Goal: Information Seeking & Learning: Learn about a topic

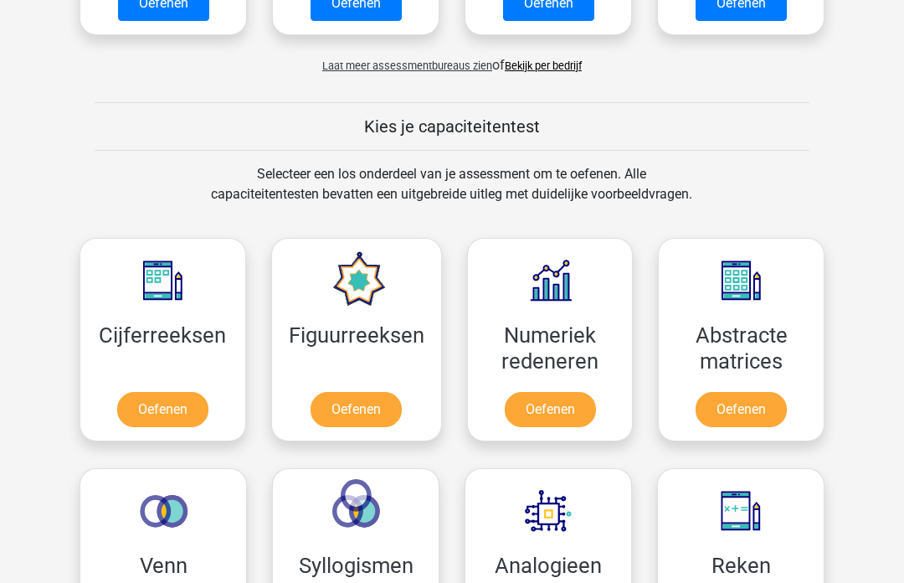
scroll to position [551, 0]
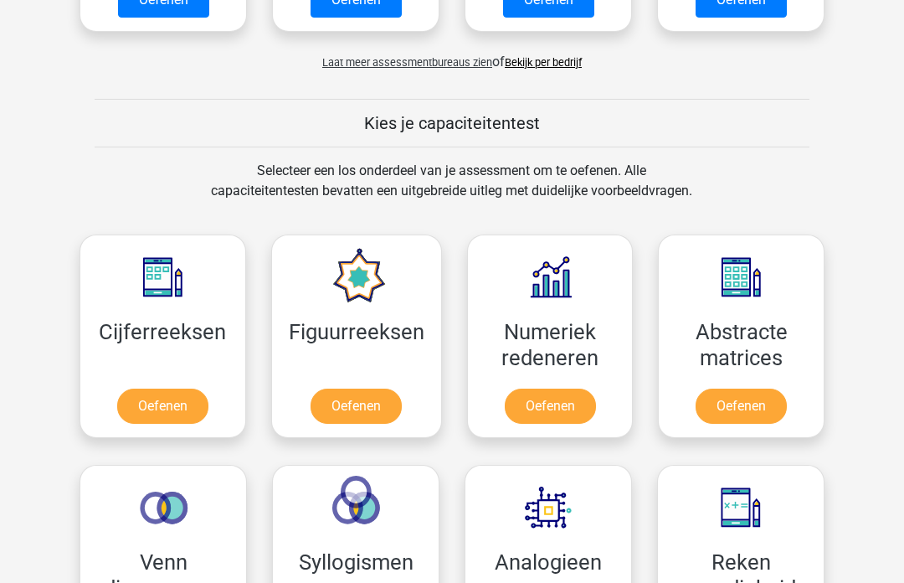
click at [372, 389] on link "Oefenen" at bounding box center [356, 406] width 91 height 35
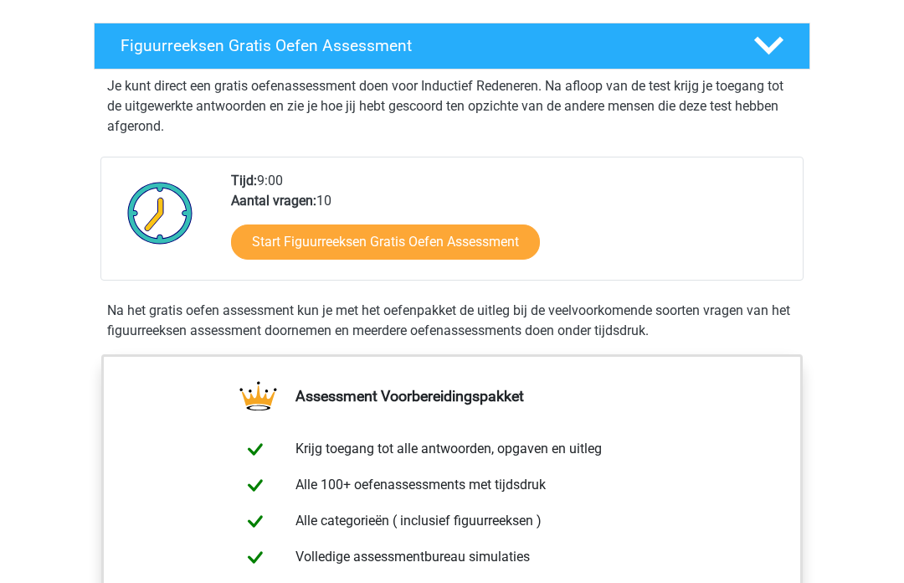
scroll to position [263, 0]
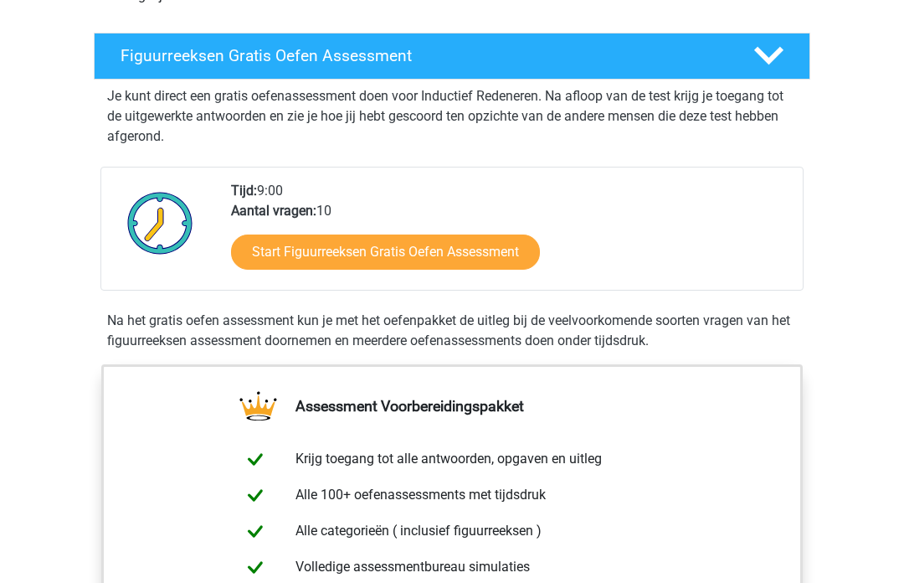
click at [473, 250] on link "Start Figuurreeksen Gratis Oefen Assessment" at bounding box center [385, 252] width 309 height 35
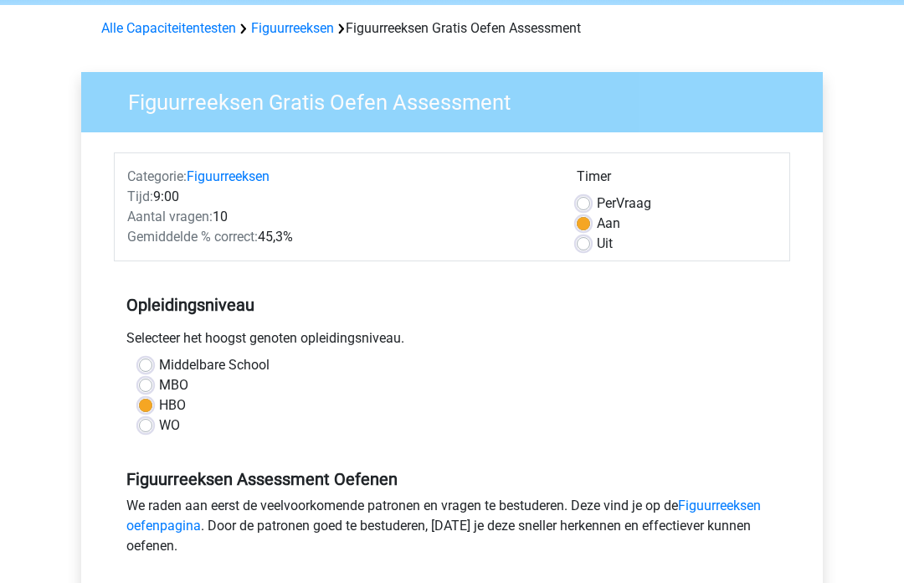
scroll to position [66, 0]
click at [597, 199] on label "Per Vraag" at bounding box center [624, 203] width 54 height 20
click at [589, 199] on input "Per Vraag" at bounding box center [583, 201] width 13 height 17
radio input "true"
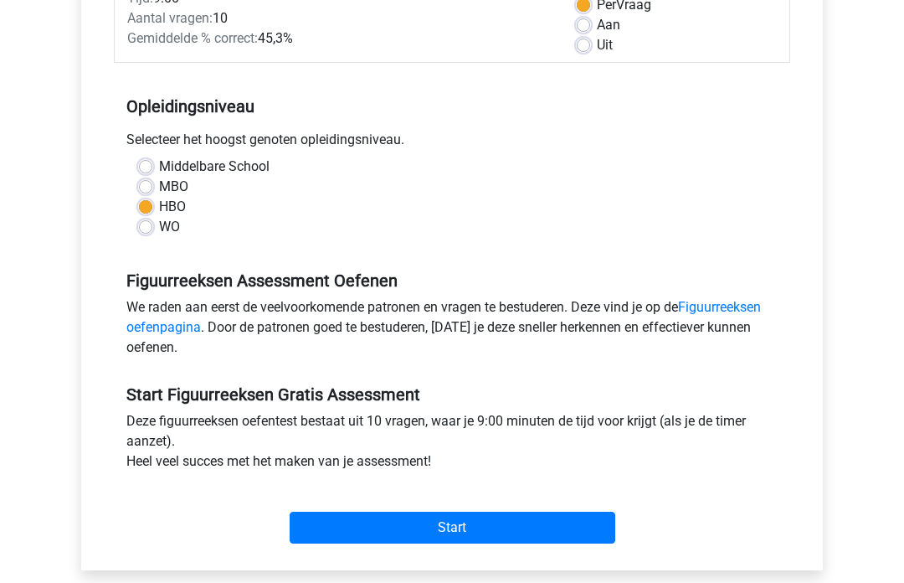
scroll to position [264, 0]
click at [538, 535] on input "Start" at bounding box center [453, 528] width 326 height 32
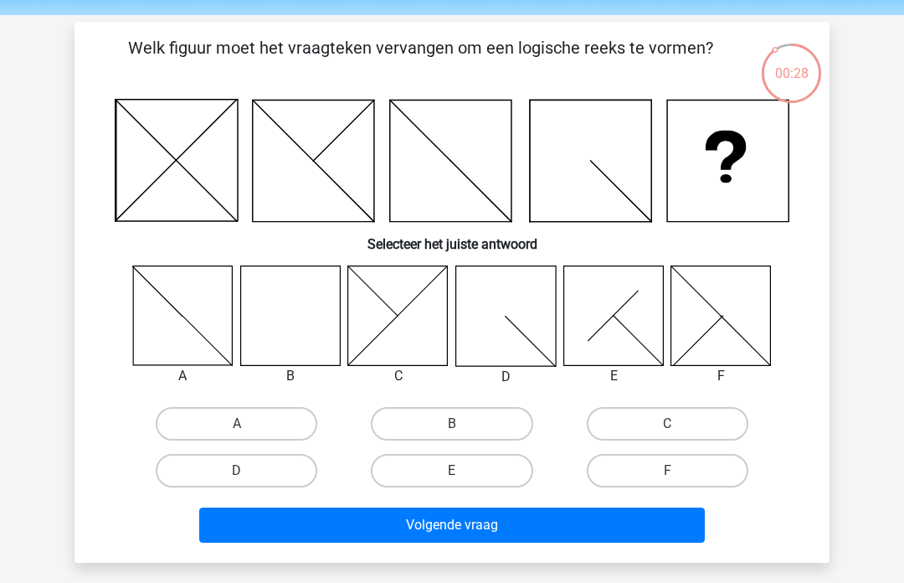
scroll to position [55, 0]
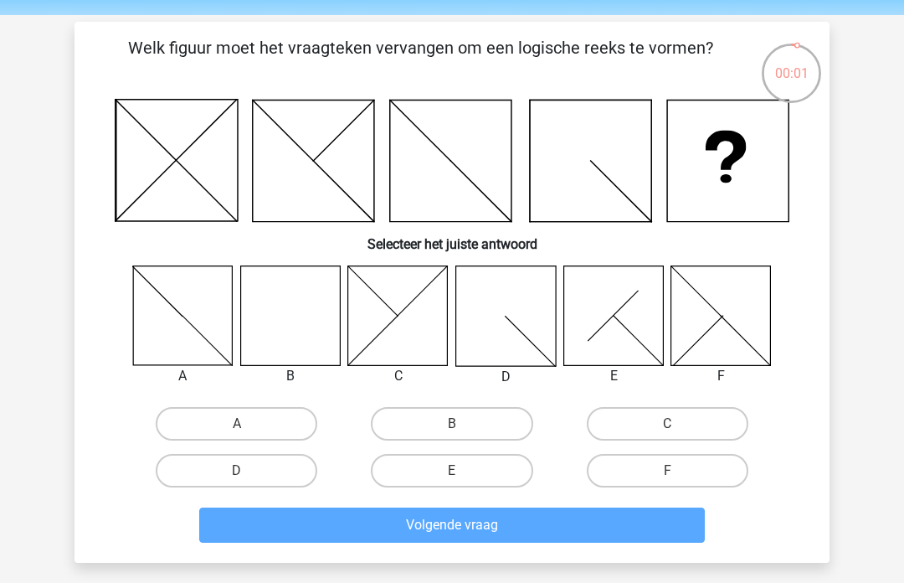
click at [470, 422] on label "B" at bounding box center [452, 423] width 162 height 33
click at [463, 424] on input "B" at bounding box center [457, 429] width 11 height 11
radio input "true"
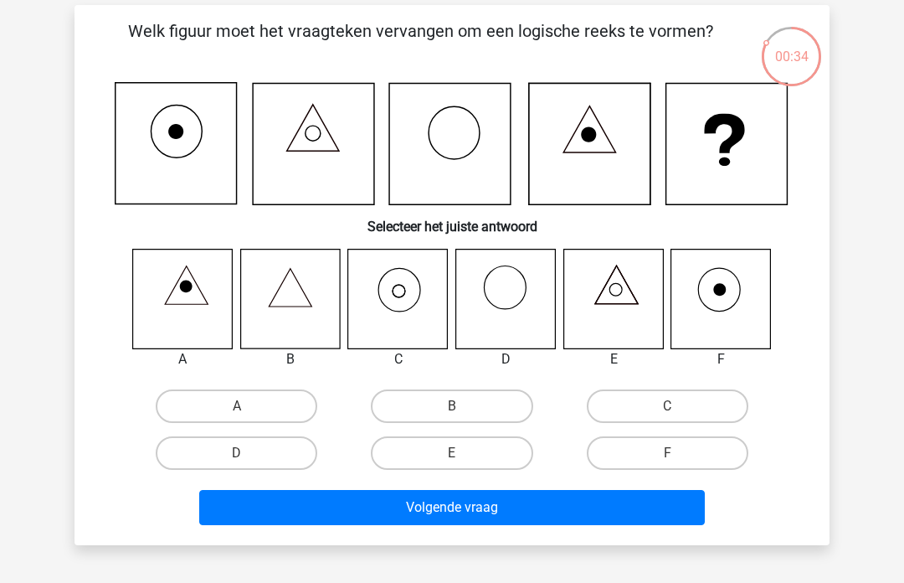
scroll to position [68, 0]
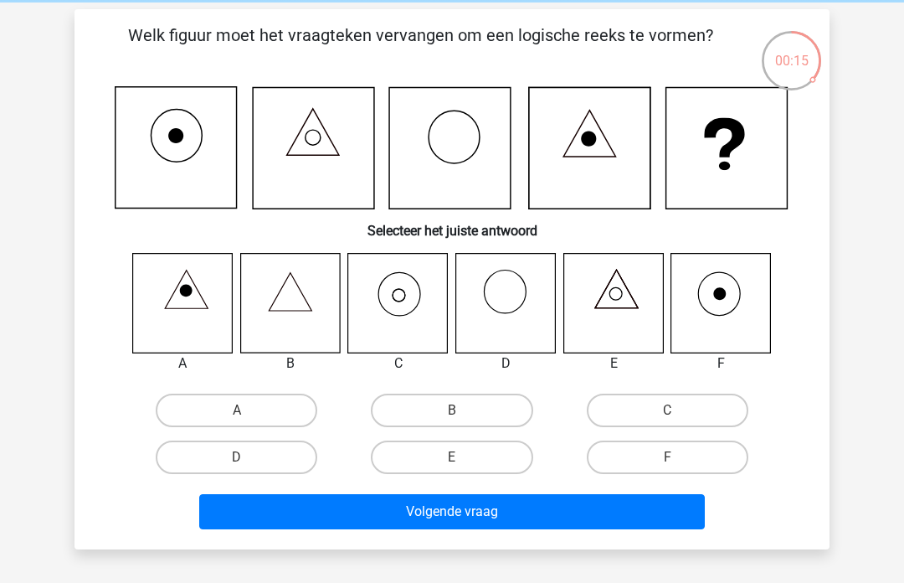
click at [410, 288] on icon at bounding box center [398, 303] width 100 height 100
click at [461, 406] on label "B" at bounding box center [452, 410] width 162 height 33
click at [461, 410] on input "B" at bounding box center [457, 415] width 11 height 11
radio input "true"
click at [444, 511] on button "Volgende vraag" at bounding box center [452, 511] width 507 height 35
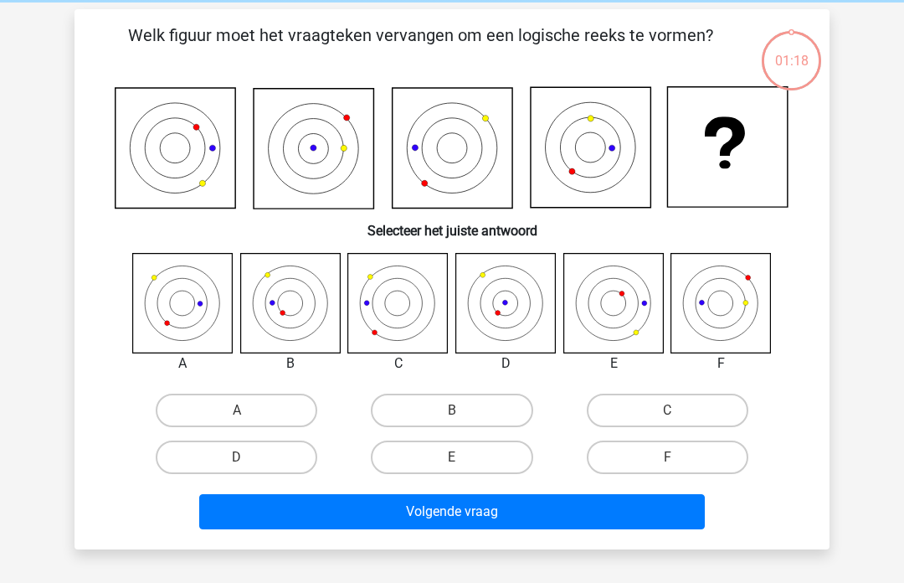
scroll to position [77, 0]
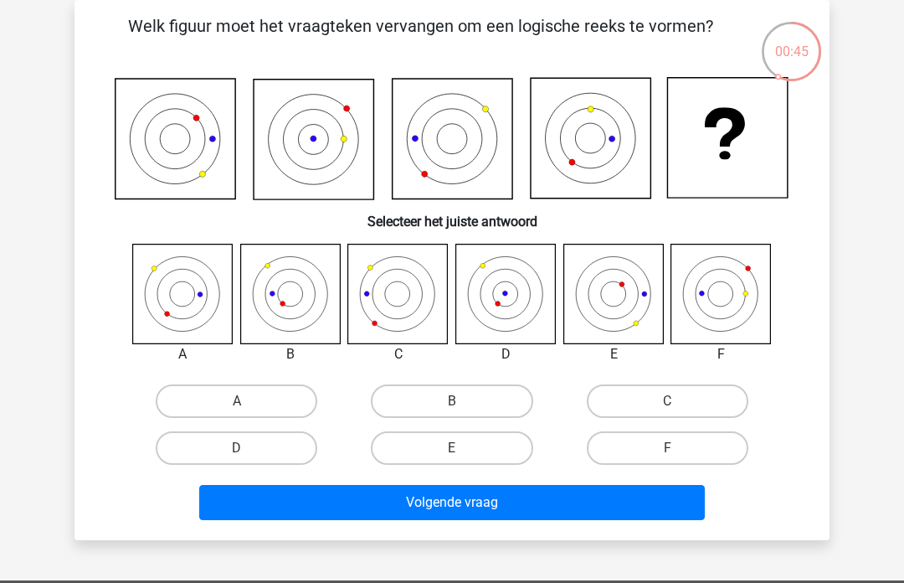
click at [466, 400] on label "B" at bounding box center [452, 400] width 162 height 33
click at [463, 401] on input "B" at bounding box center [457, 406] width 11 height 11
radio input "true"
click at [448, 495] on button "Volgende vraag" at bounding box center [452, 502] width 507 height 35
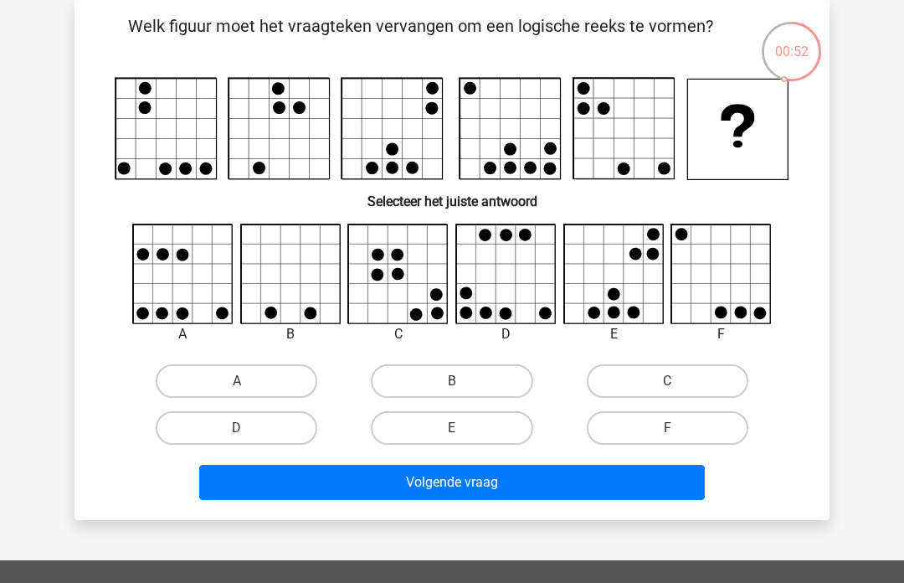
click at [265, 424] on label "D" at bounding box center [237, 427] width 162 height 33
click at [248, 428] on input "D" at bounding box center [242, 433] width 11 height 11
radio input "true"
click at [358, 487] on button "Volgende vraag" at bounding box center [452, 482] width 507 height 35
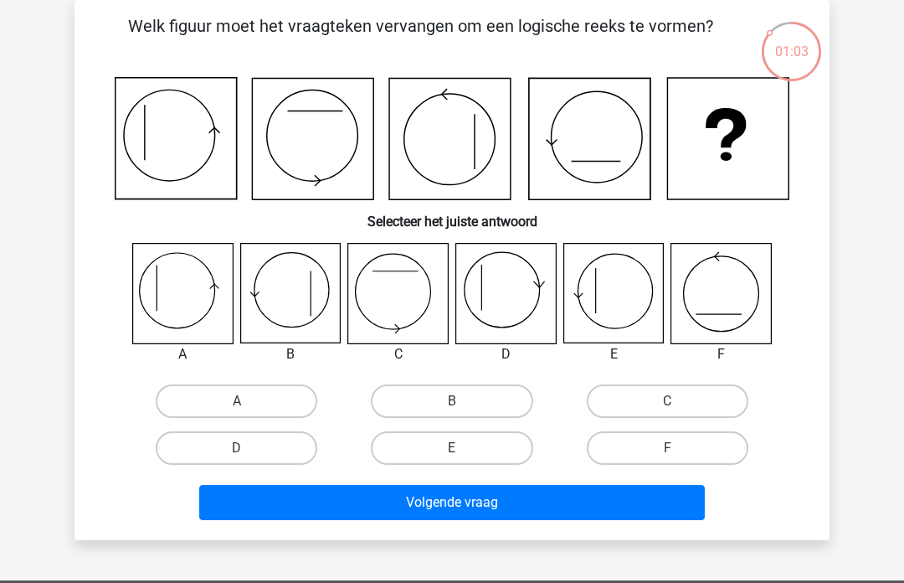
click at [486, 444] on label "E" at bounding box center [452, 447] width 162 height 33
click at [463, 448] on input "E" at bounding box center [457, 453] width 11 height 11
radio input "true"
click at [425, 499] on button "Volgende vraag" at bounding box center [452, 502] width 507 height 35
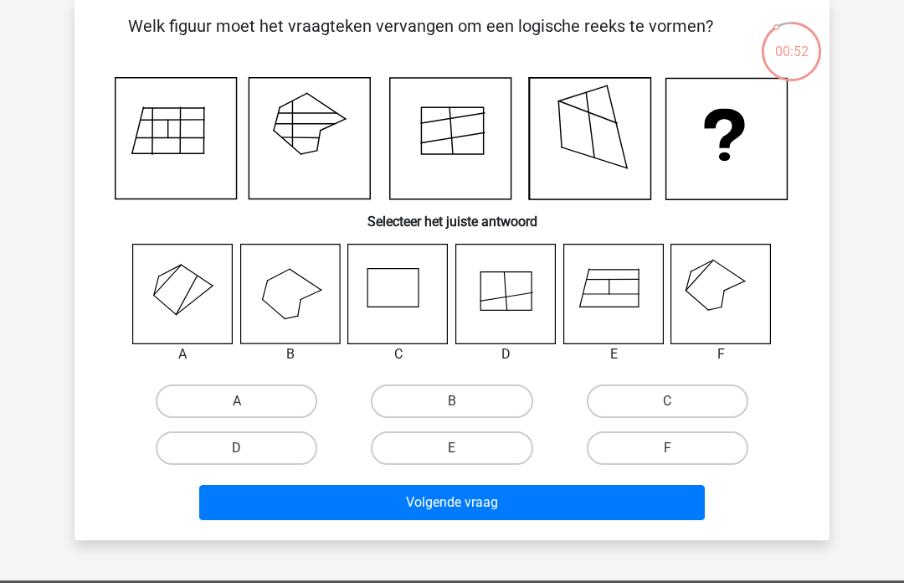
click at [658, 440] on label "F" at bounding box center [668, 447] width 162 height 33
click at [667, 448] on input "F" at bounding box center [672, 453] width 11 height 11
radio input "true"
click at [583, 507] on button "Volgende vraag" at bounding box center [452, 502] width 507 height 35
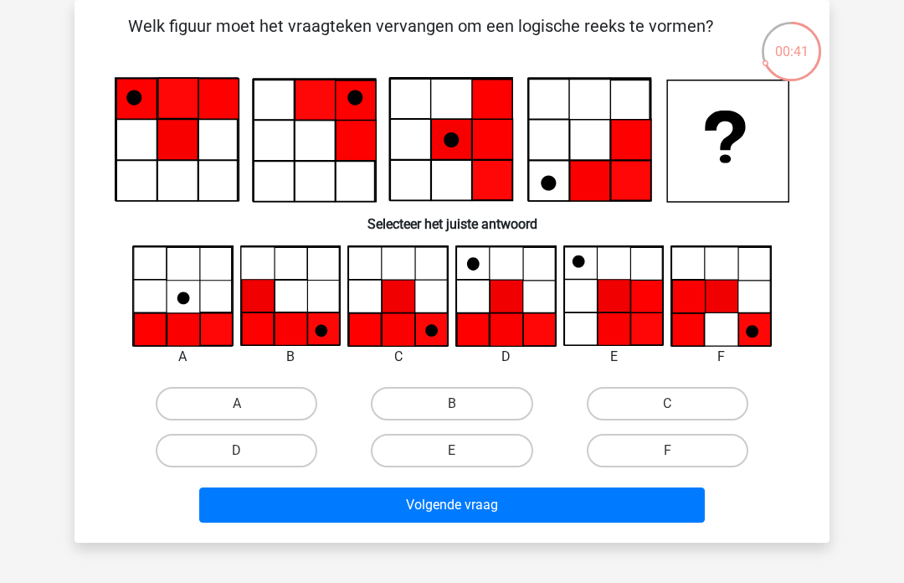
click at [647, 398] on label "C" at bounding box center [668, 403] width 162 height 33
click at [667, 404] on input "C" at bounding box center [672, 409] width 11 height 11
radio input "true"
click at [544, 510] on button "Volgende vraag" at bounding box center [452, 504] width 507 height 35
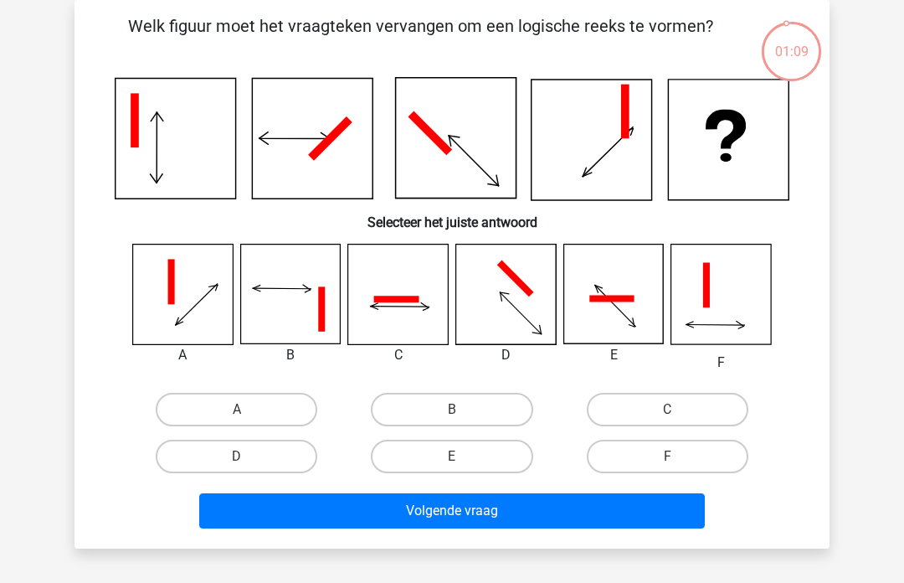
click at [637, 399] on label "C" at bounding box center [668, 409] width 162 height 33
click at [667, 410] on input "C" at bounding box center [672, 415] width 11 height 11
radio input "true"
click at [538, 525] on button "Volgende vraag" at bounding box center [452, 510] width 507 height 35
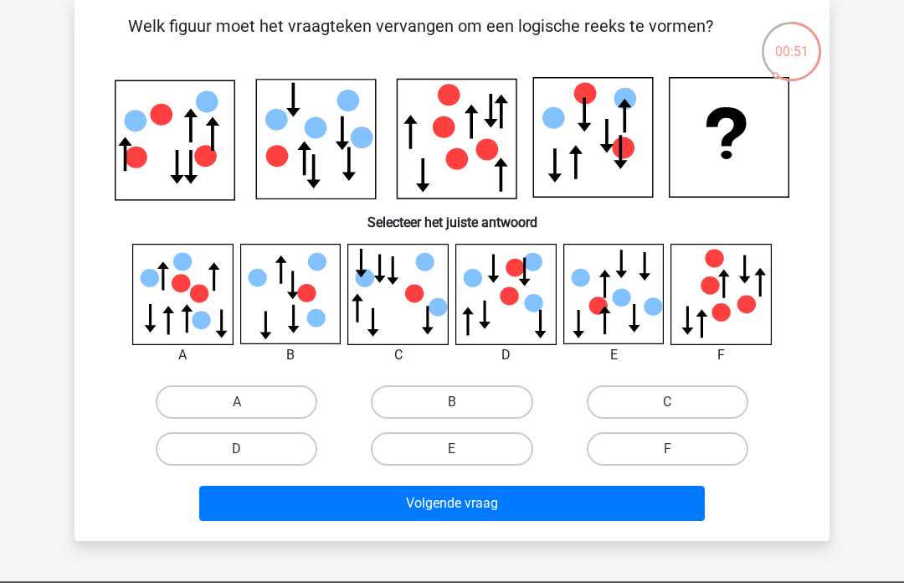
click at [626, 396] on label "C" at bounding box center [668, 401] width 162 height 33
click at [667, 402] on input "C" at bounding box center [672, 407] width 11 height 11
radio input "true"
click at [447, 504] on button "Volgende vraag" at bounding box center [452, 503] width 507 height 35
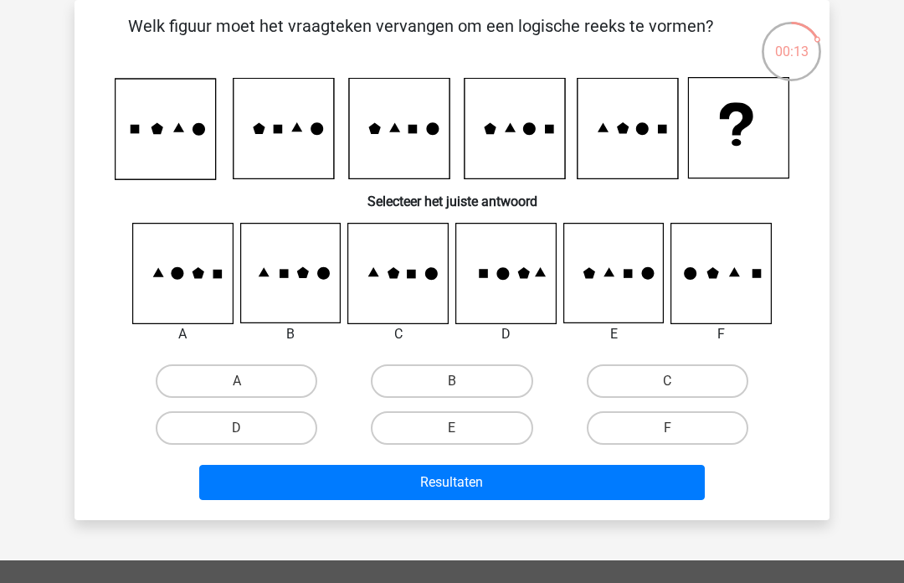
click at [286, 379] on label "A" at bounding box center [237, 380] width 162 height 33
click at [248, 381] on input "A" at bounding box center [242, 386] width 11 height 11
radio input "true"
click at [358, 486] on button "Resultaten" at bounding box center [452, 482] width 507 height 35
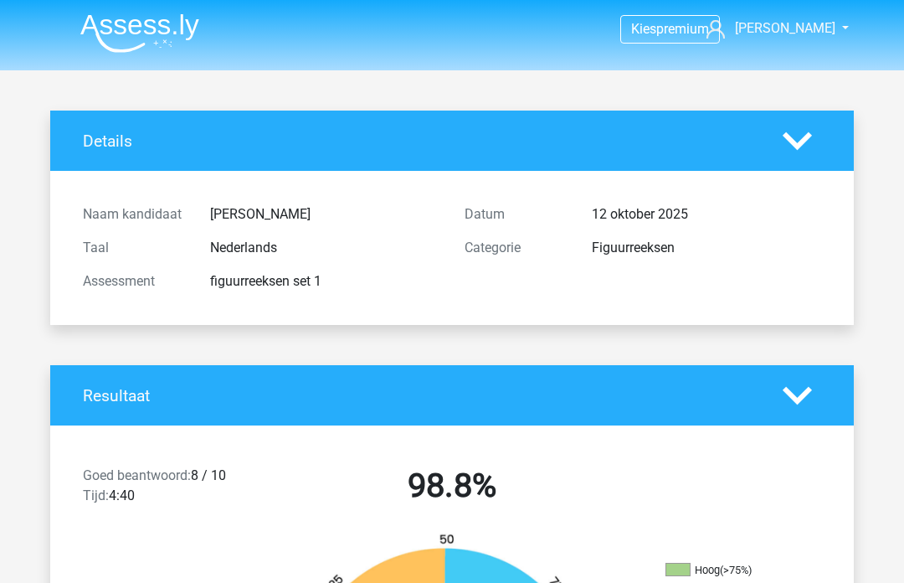
click at [131, 33] on img at bounding box center [139, 32] width 119 height 39
